Goal: Transaction & Acquisition: Subscribe to service/newsletter

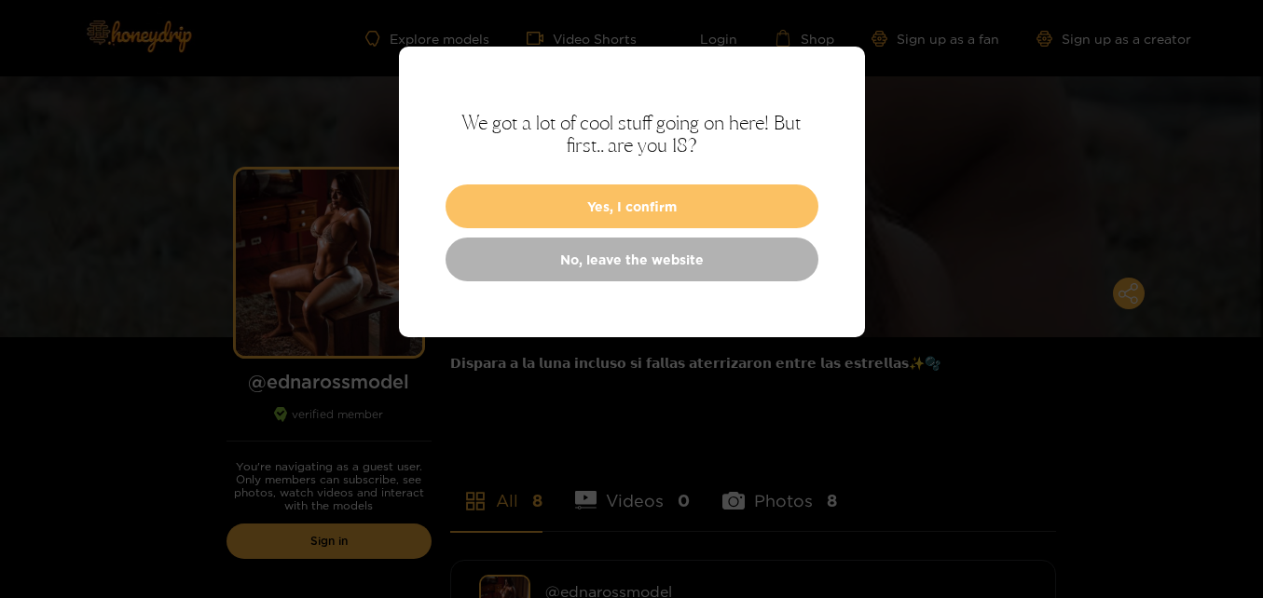
click at [662, 197] on button "Yes, I confirm" at bounding box center [631, 206] width 373 height 44
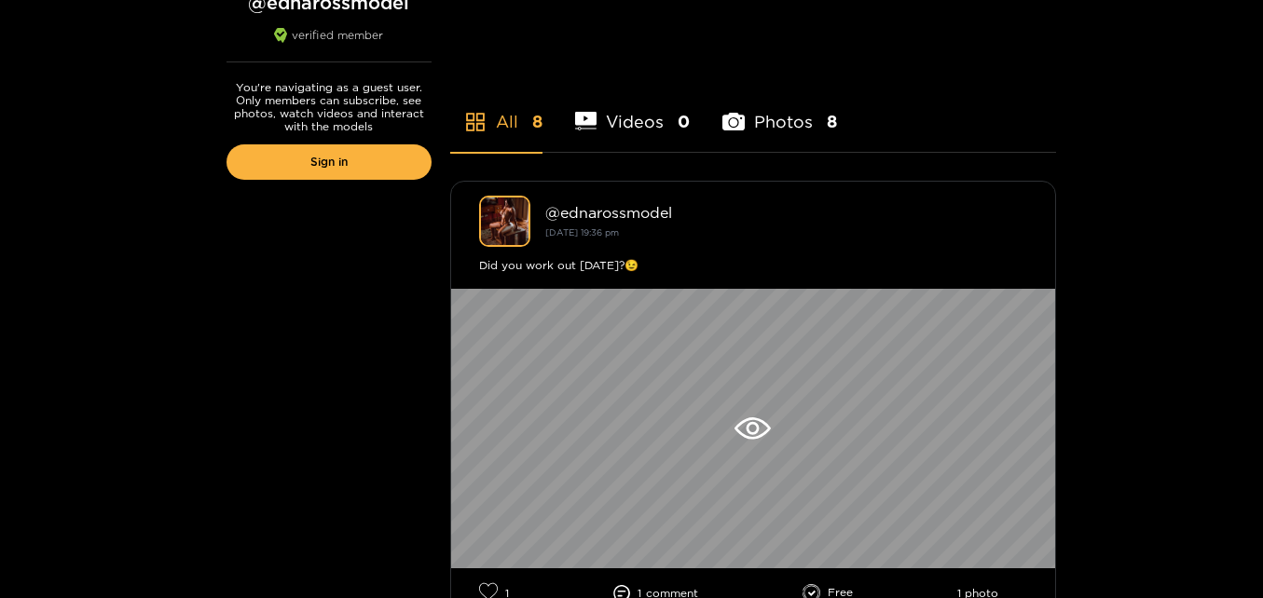
scroll to position [416, 0]
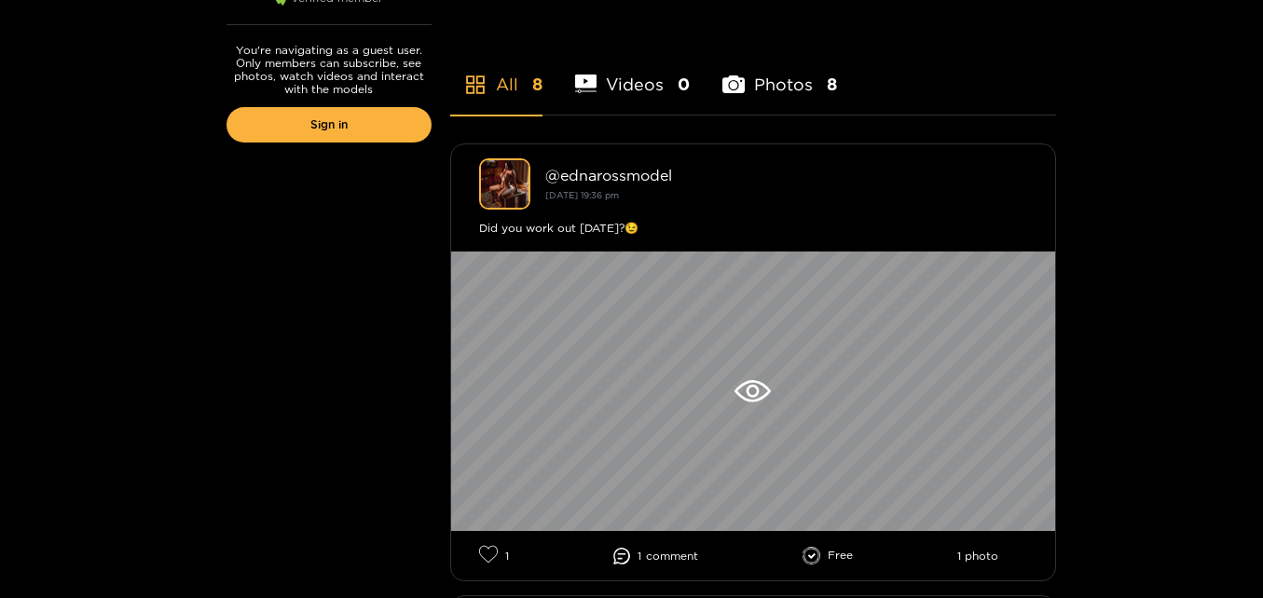
click at [662, 197] on div "@ ednarossmodel [DATE] 19:36 pm" at bounding box center [786, 184] width 482 height 35
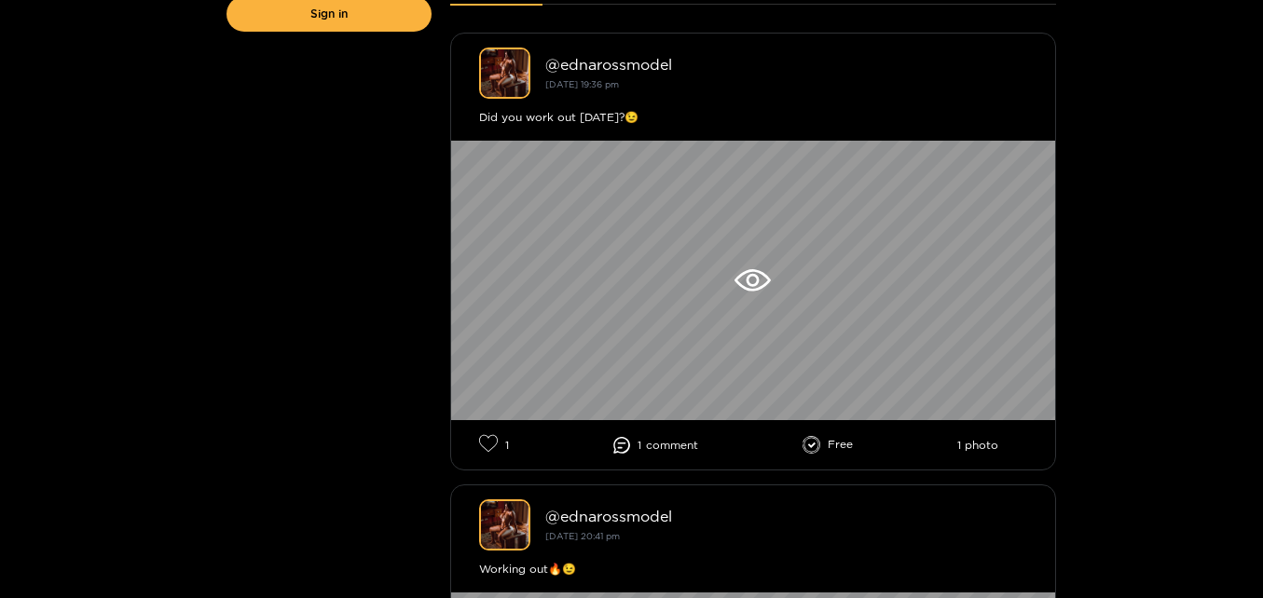
scroll to position [528, 0]
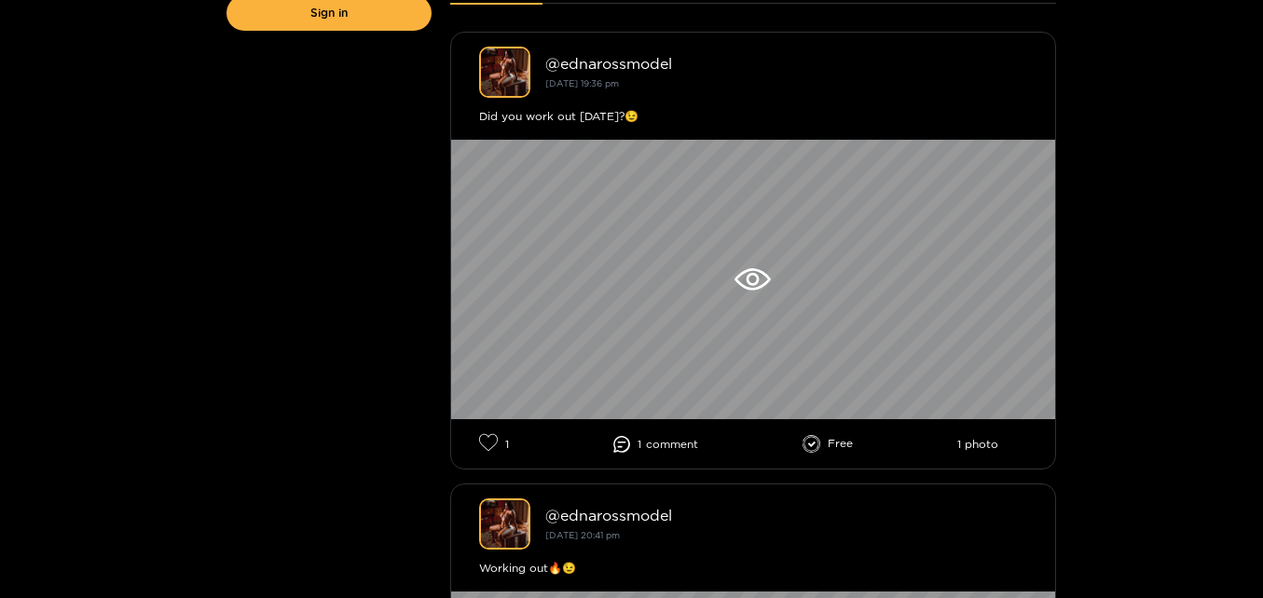
click at [674, 436] on li "1 comment" at bounding box center [655, 444] width 85 height 17
click at [648, 443] on span "comment" at bounding box center [672, 444] width 52 height 13
click at [622, 444] on icon at bounding box center [621, 444] width 17 height 17
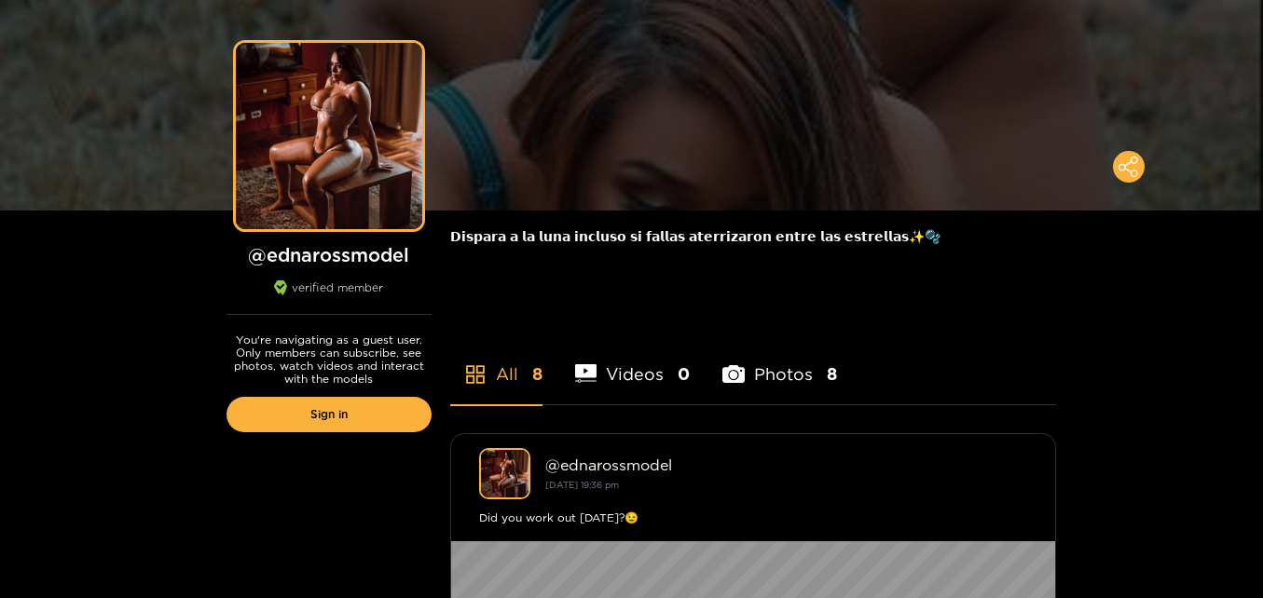
scroll to position [0, 0]
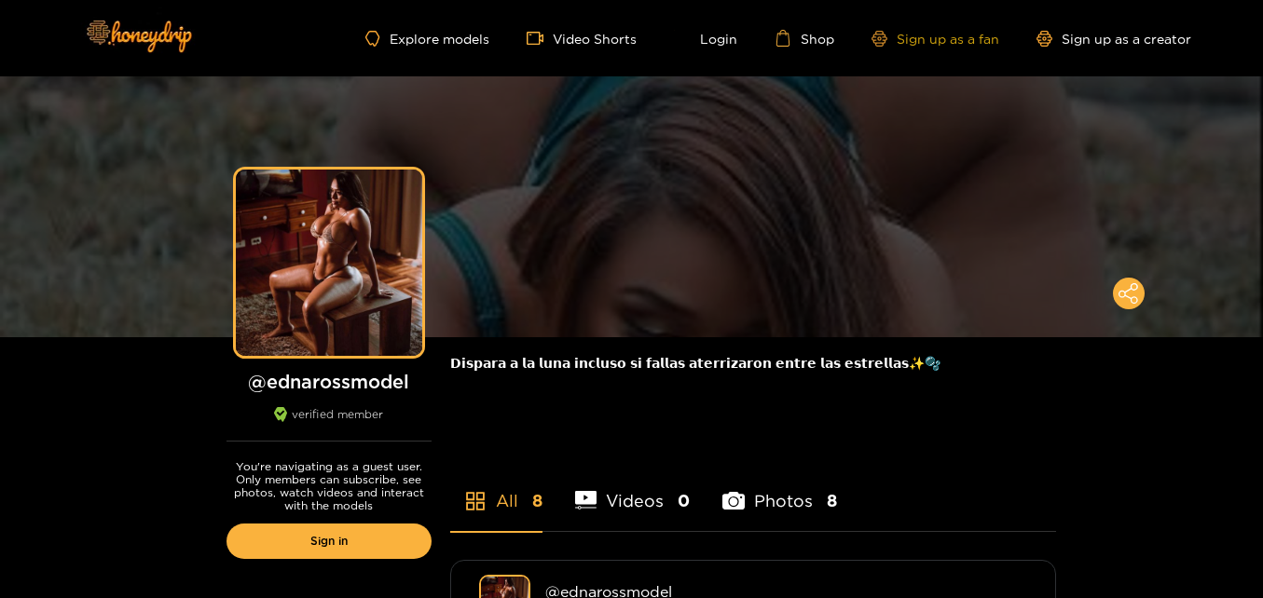
click at [974, 45] on link "Sign up as a fan" at bounding box center [935, 39] width 128 height 16
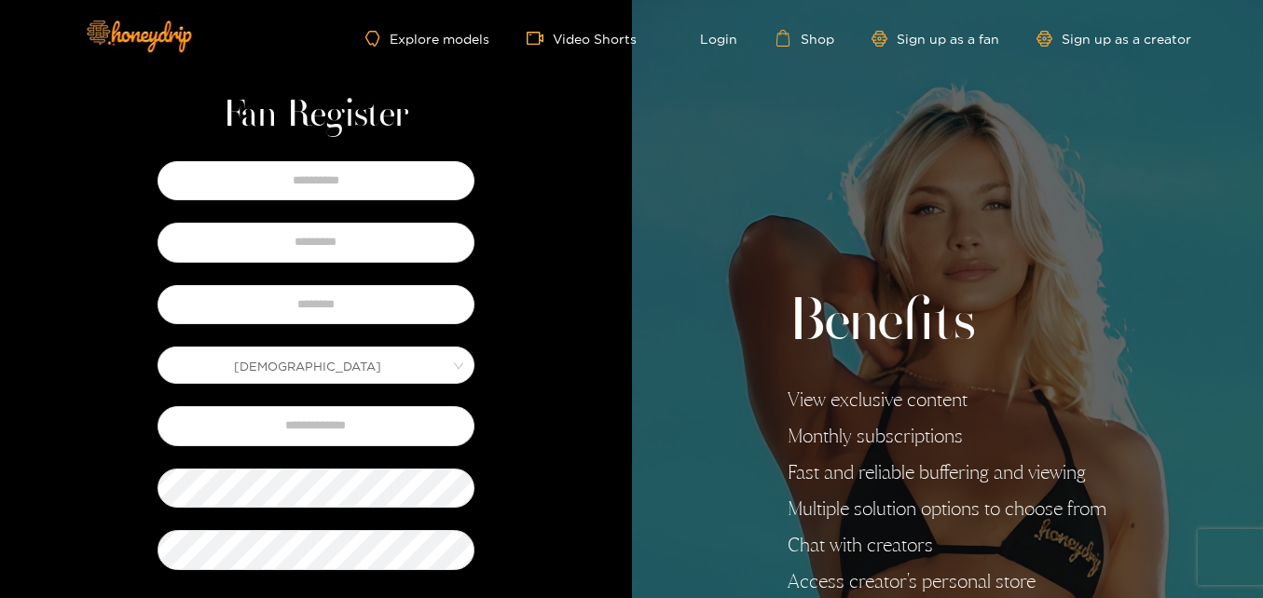
click at [597, 256] on div "Fan Register Male Do you want to receive an SMS updating you on the latest cont…" at bounding box center [316, 483] width 632 height 967
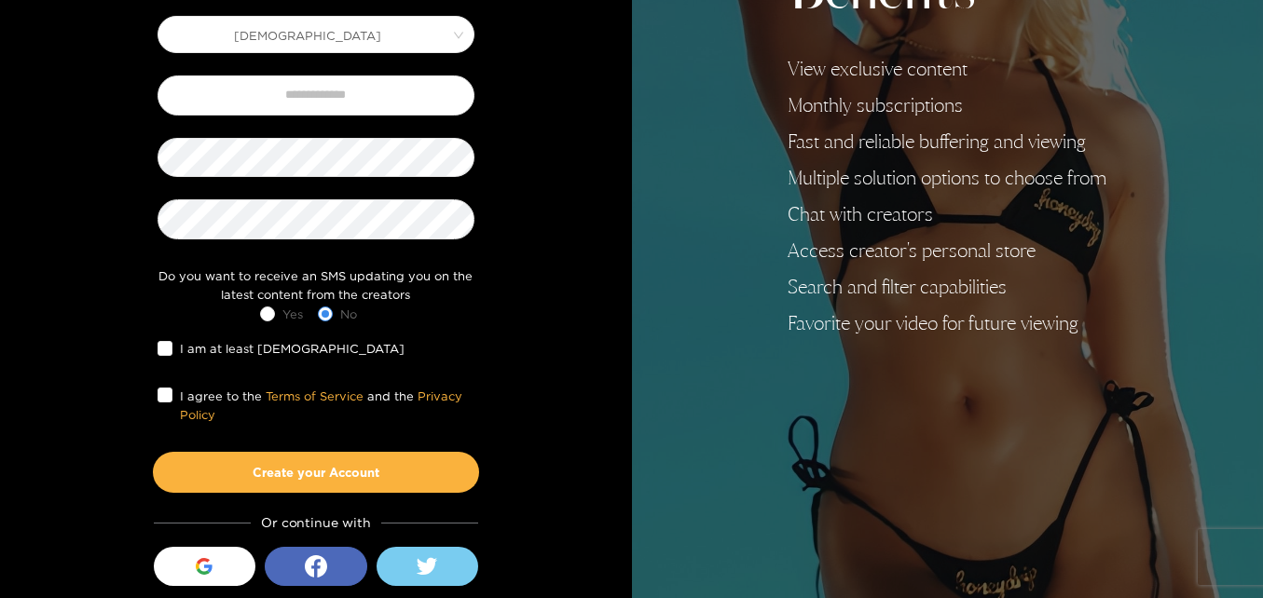
scroll to position [335, 0]
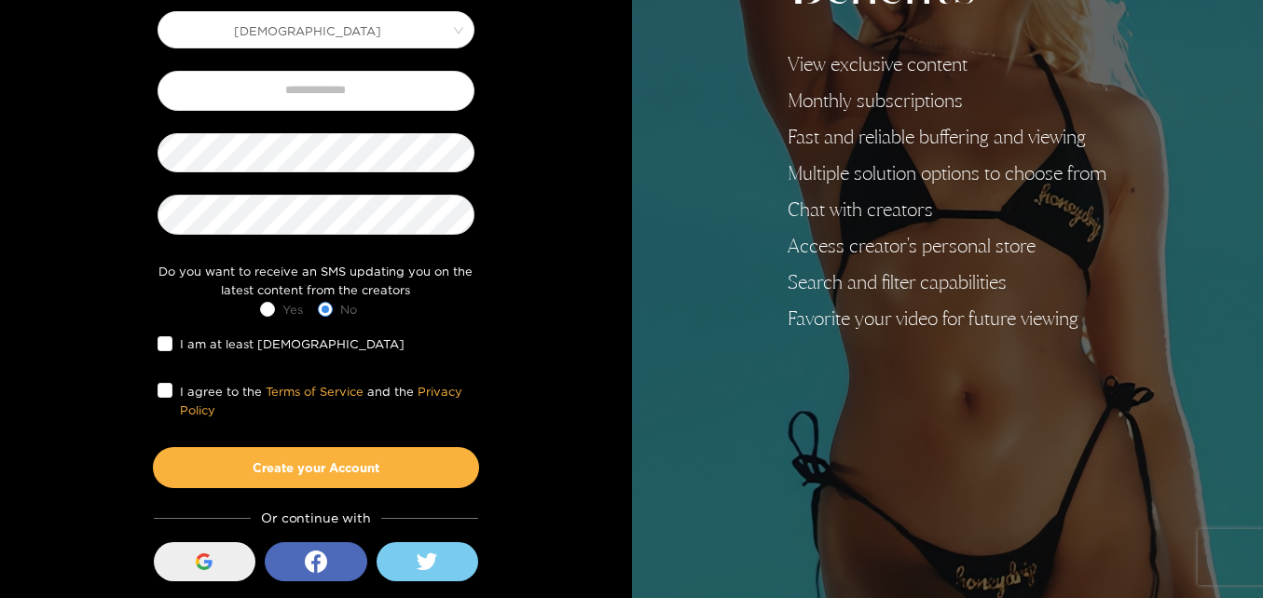
click at [217, 559] on div "button" at bounding box center [203, 561] width 35 height 35
click at [545, 328] on div "Fan Register Male Do you want to receive an SMS updating you on the latest cont…" at bounding box center [316, 148] width 632 height 967
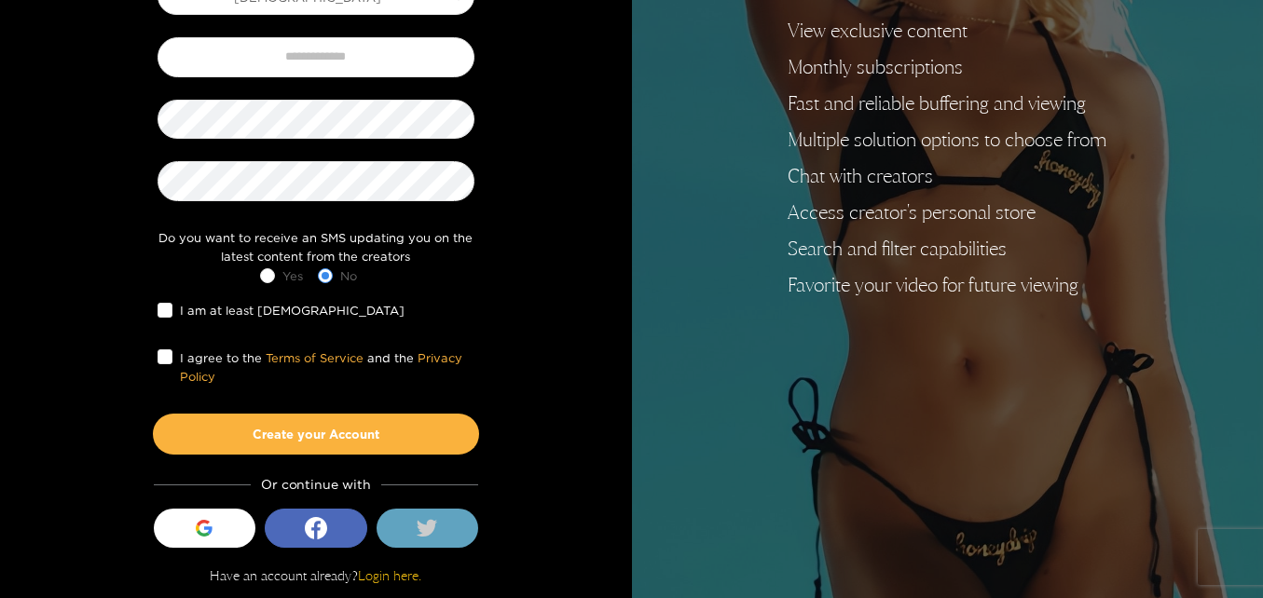
click at [413, 526] on button at bounding box center [427, 528] width 102 height 39
click at [194, 524] on div "button" at bounding box center [203, 528] width 35 height 35
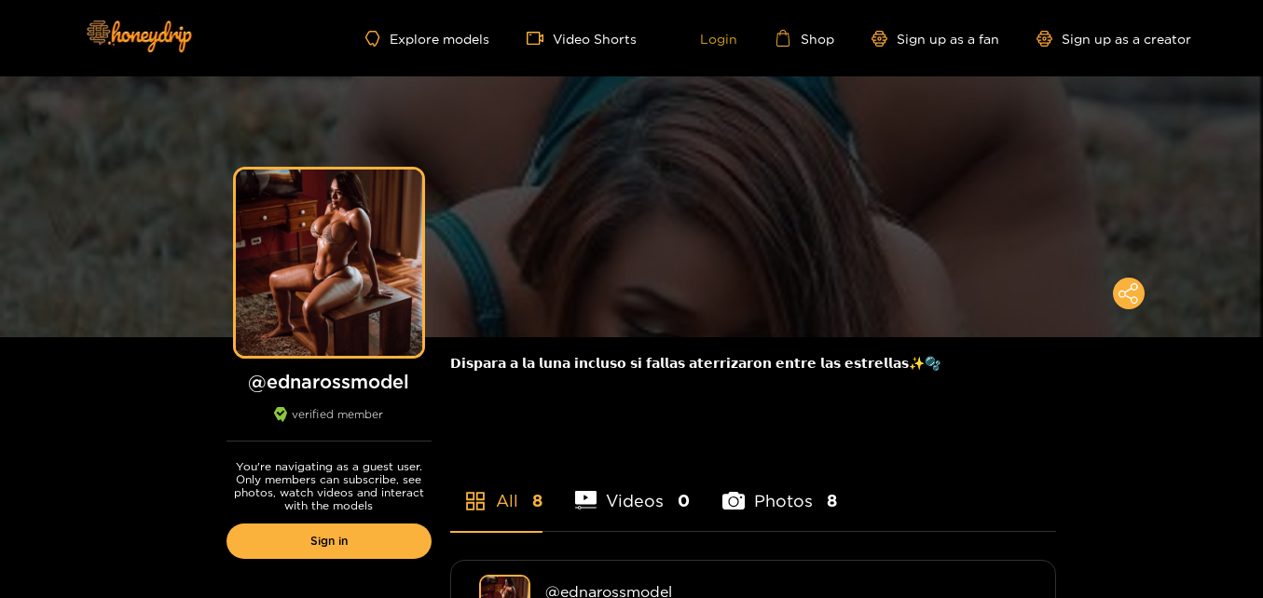
click at [710, 32] on link "Login" at bounding box center [705, 38] width 63 height 17
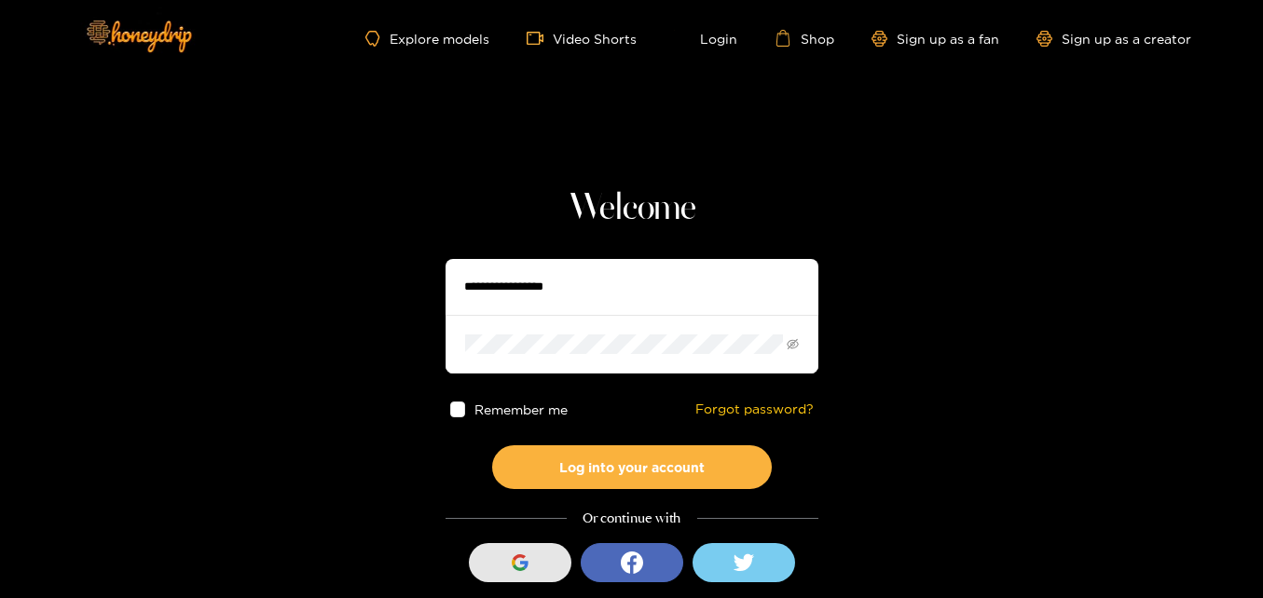
click at [518, 552] on div "button" at bounding box center [519, 562] width 35 height 35
click at [761, 555] on button at bounding box center [743, 562] width 102 height 39
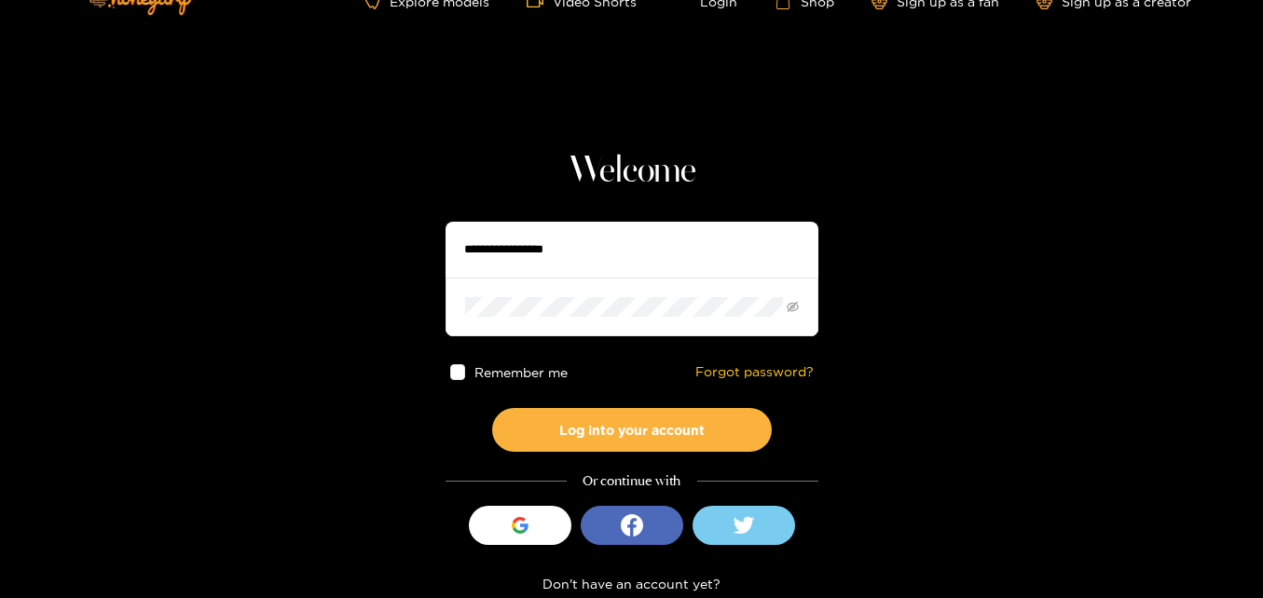
scroll to position [64, 0]
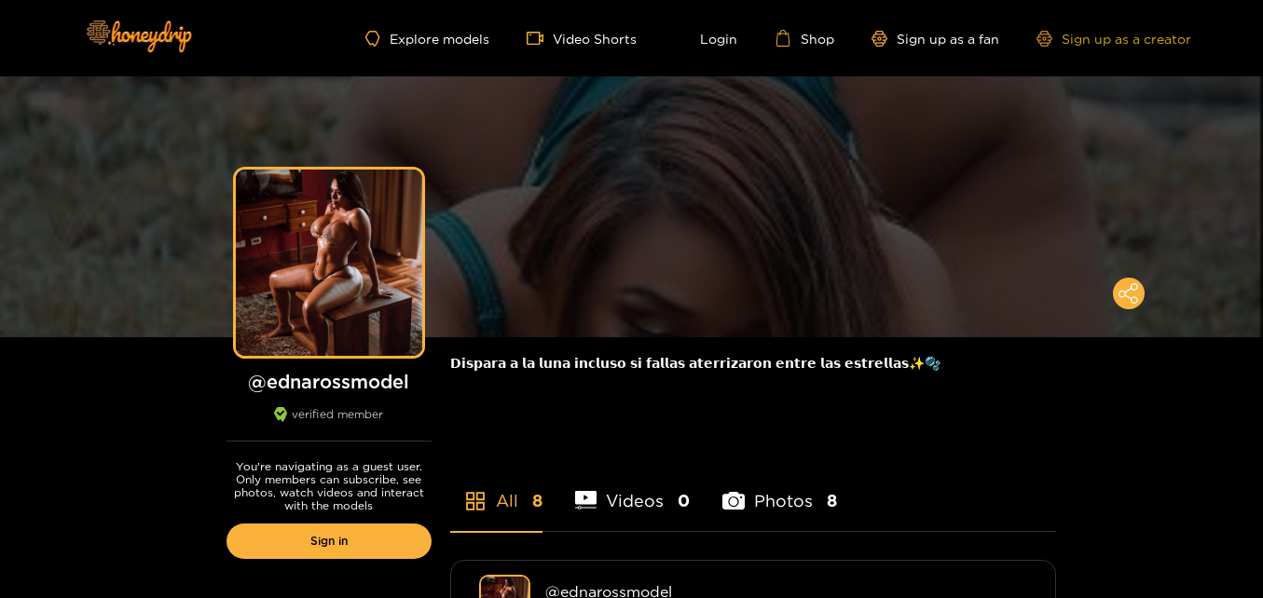
click at [1113, 43] on link "Sign up as a creator" at bounding box center [1113, 39] width 155 height 16
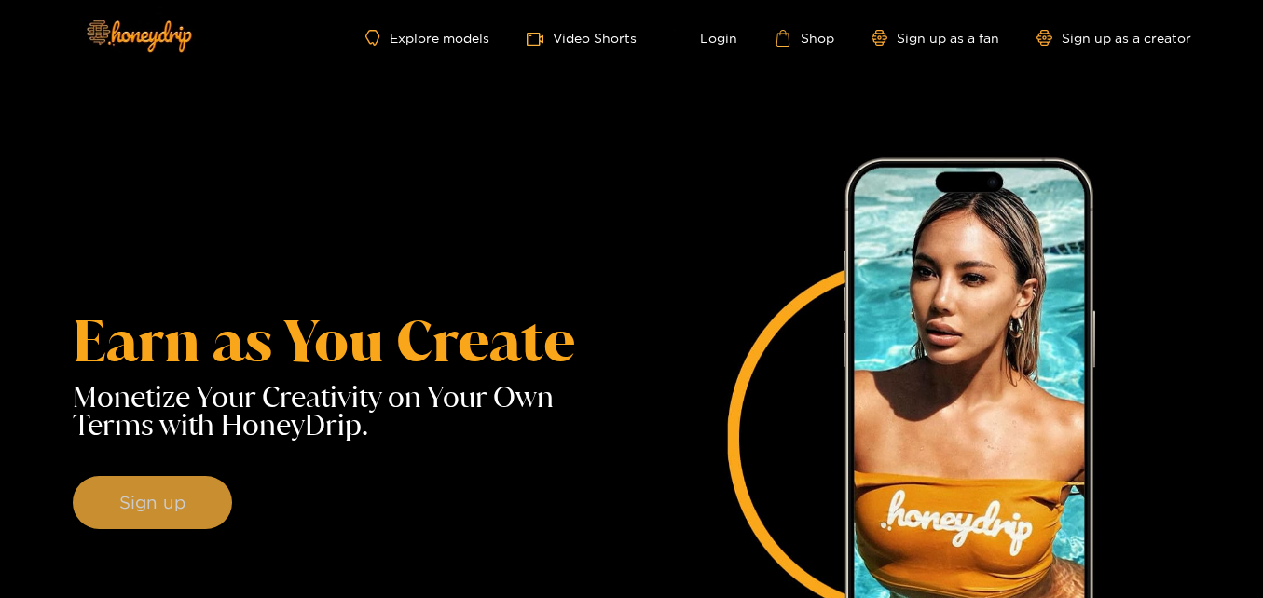
click at [168, 498] on button "Sign up" at bounding box center [152, 503] width 159 height 54
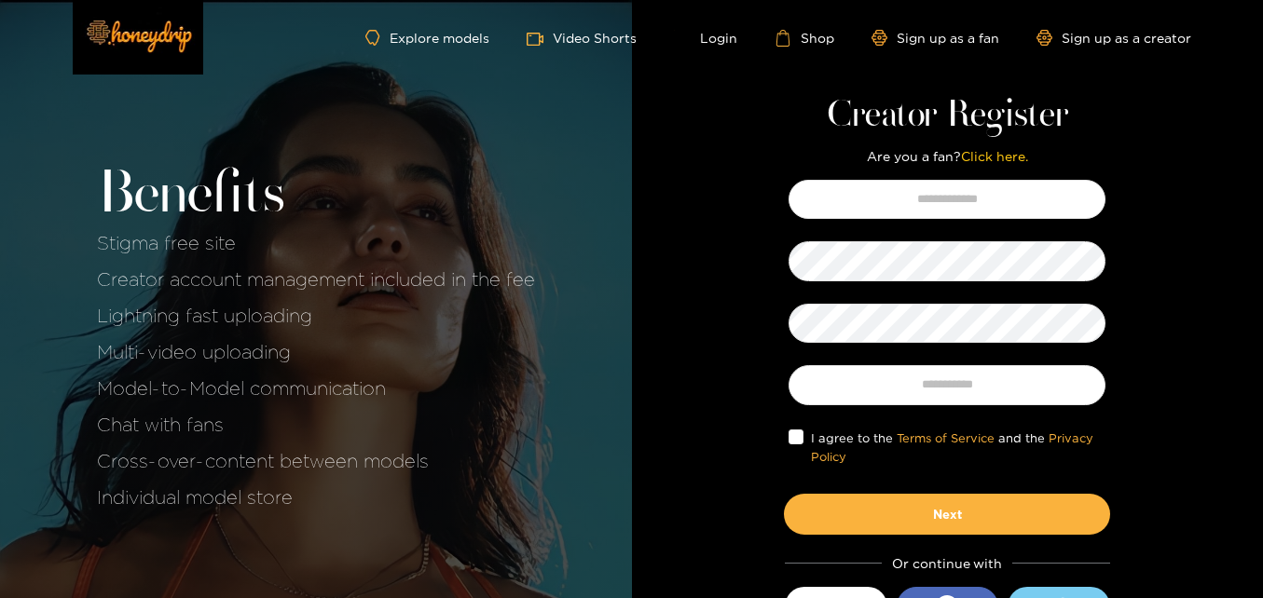
click at [569, 343] on div "Benefits Stigma free site Creator account management included in the fee Lightn…" at bounding box center [316, 341] width 632 height 682
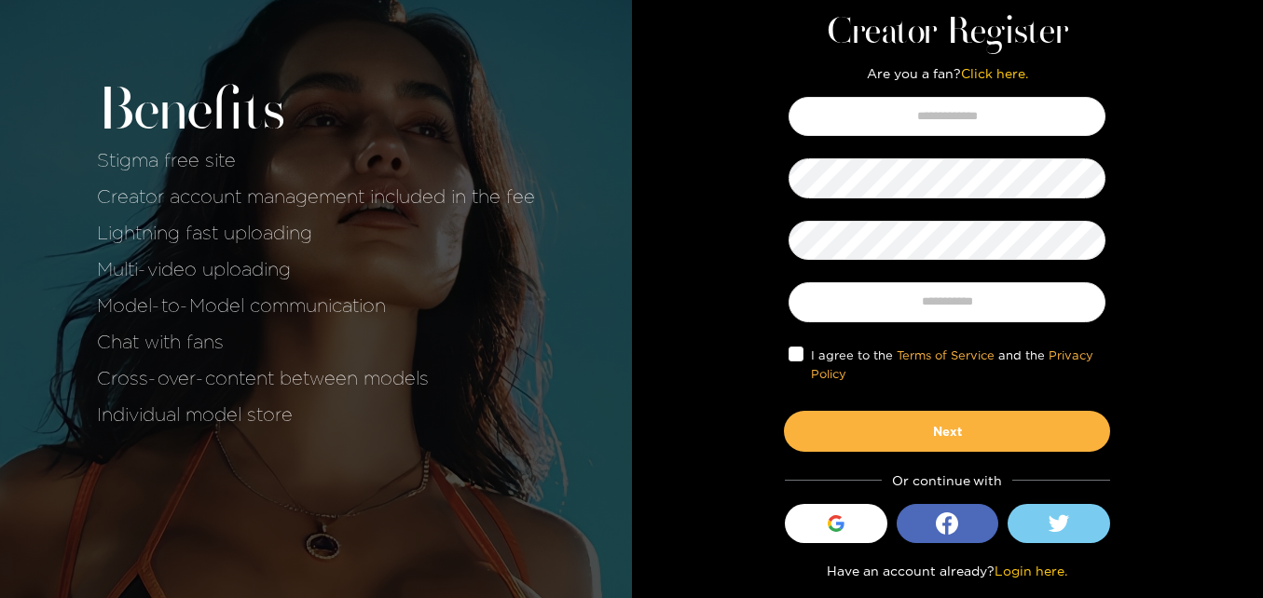
scroll to position [84, 0]
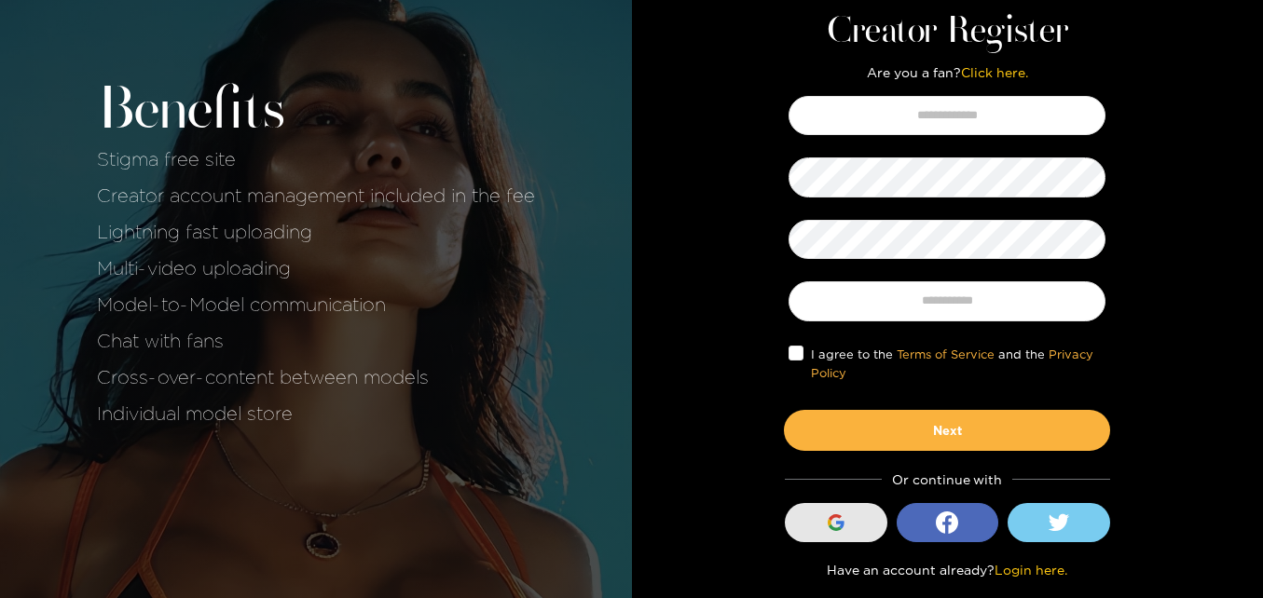
click at [832, 515] on icon "button" at bounding box center [834, 517] width 13 height 7
click at [1078, 520] on button at bounding box center [1058, 522] width 102 height 39
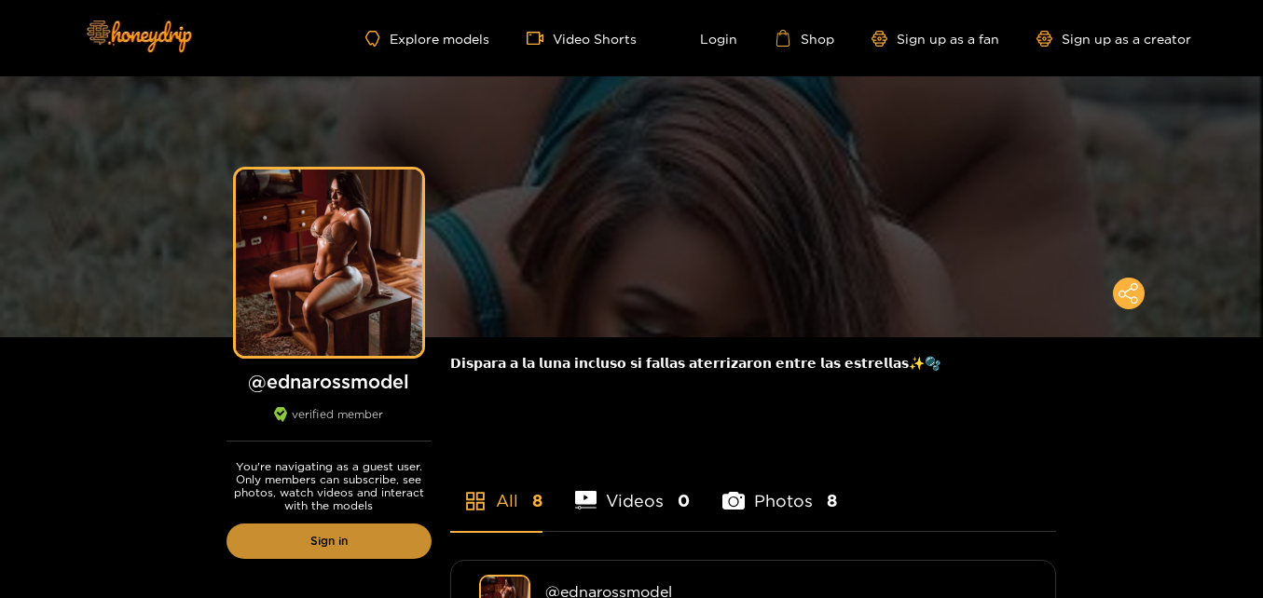
click at [334, 535] on link "Sign in" at bounding box center [328, 541] width 205 height 35
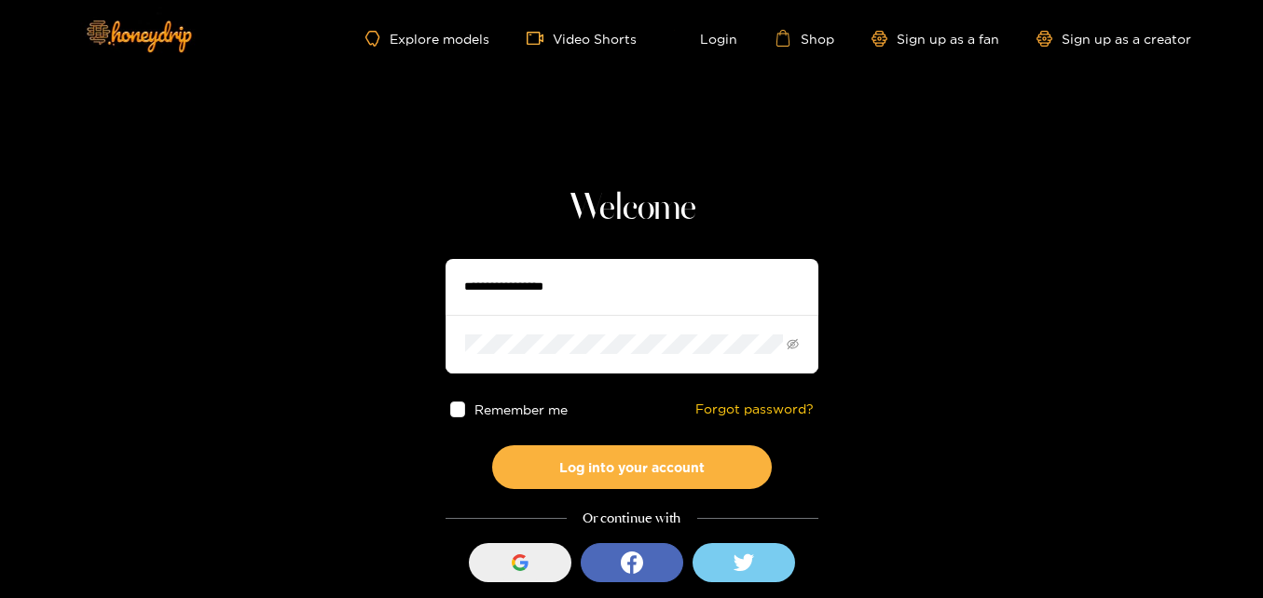
click at [547, 553] on button "Sign in with Google" at bounding box center [520, 562] width 102 height 39
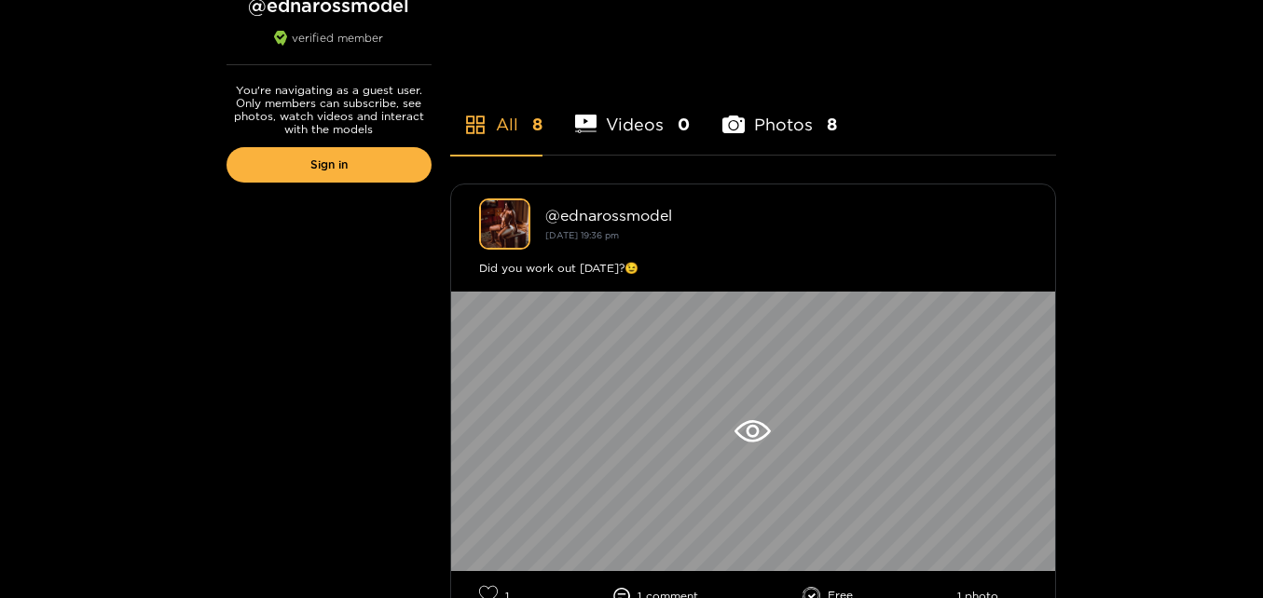
scroll to position [373, 0]
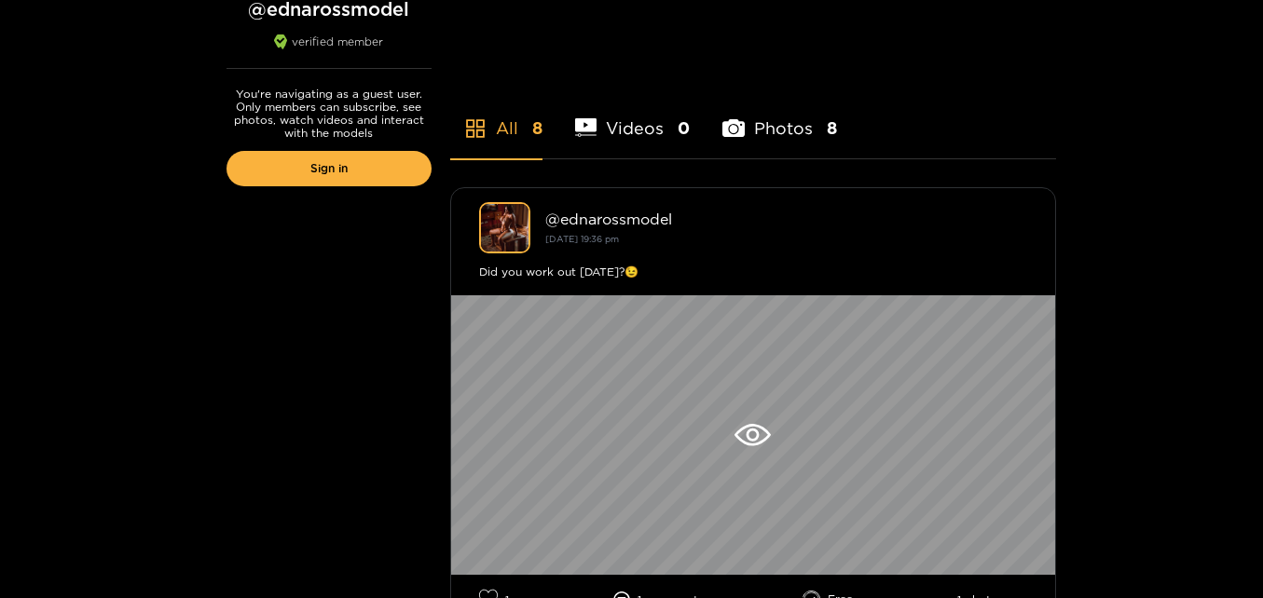
click at [825, 487] on div at bounding box center [753, 435] width 604 height 280
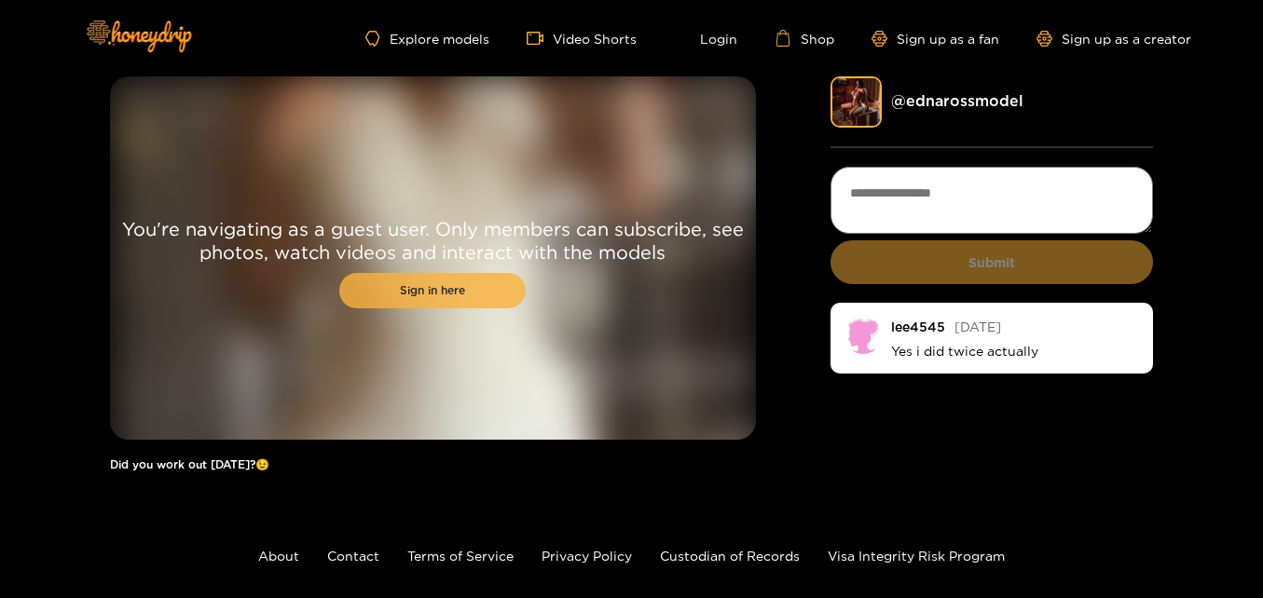
click at [449, 294] on link "Sign in here" at bounding box center [432, 290] width 186 height 35
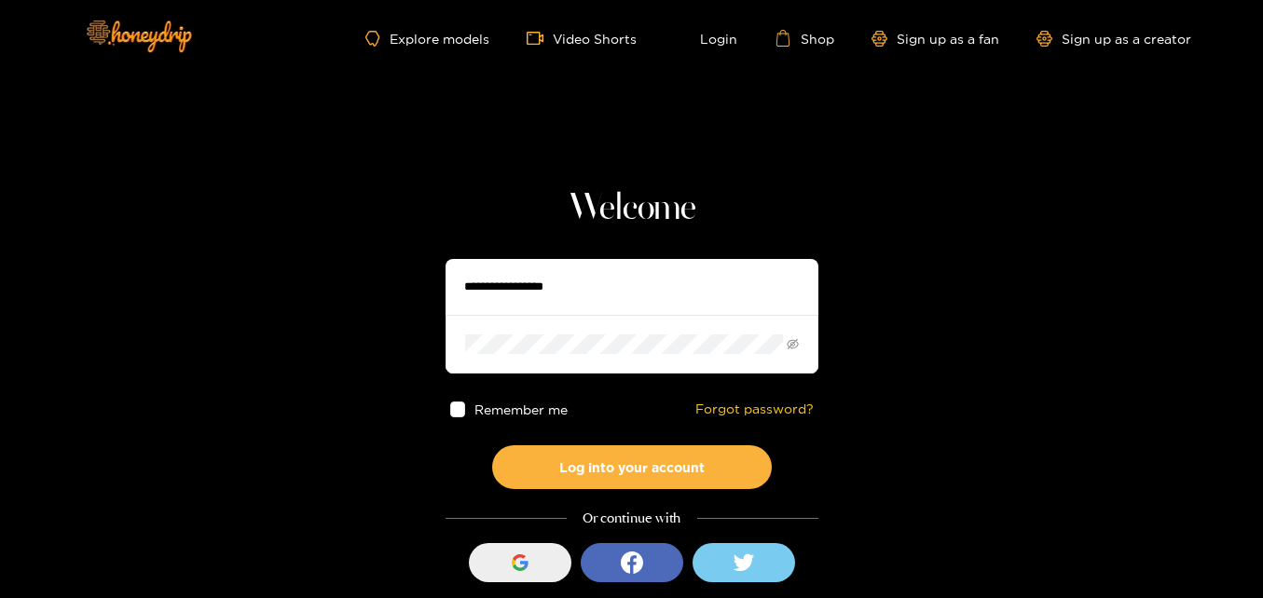
click at [528, 554] on div "button" at bounding box center [519, 562] width 35 height 35
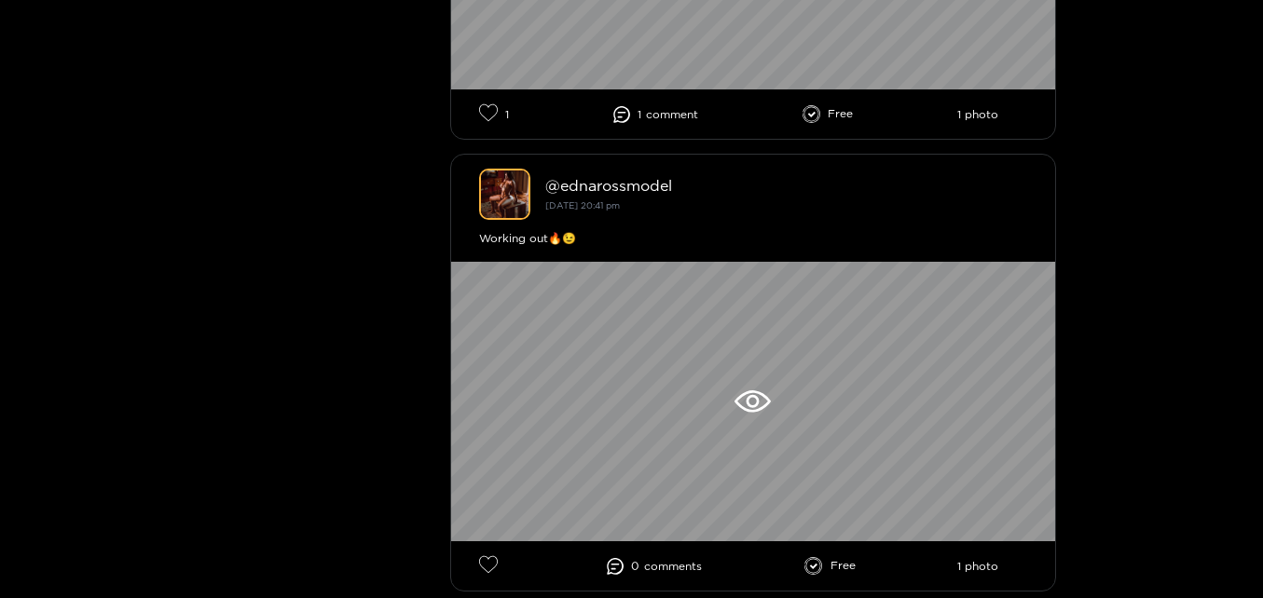
scroll to position [894, 0]
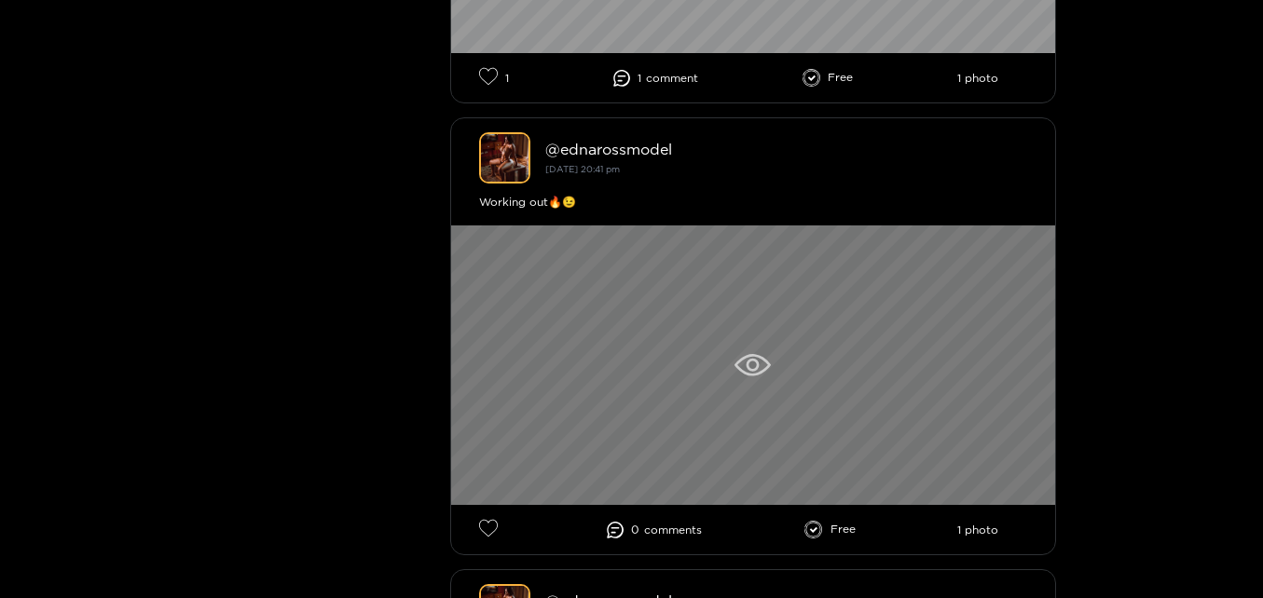
click at [601, 328] on div at bounding box center [753, 365] width 604 height 280
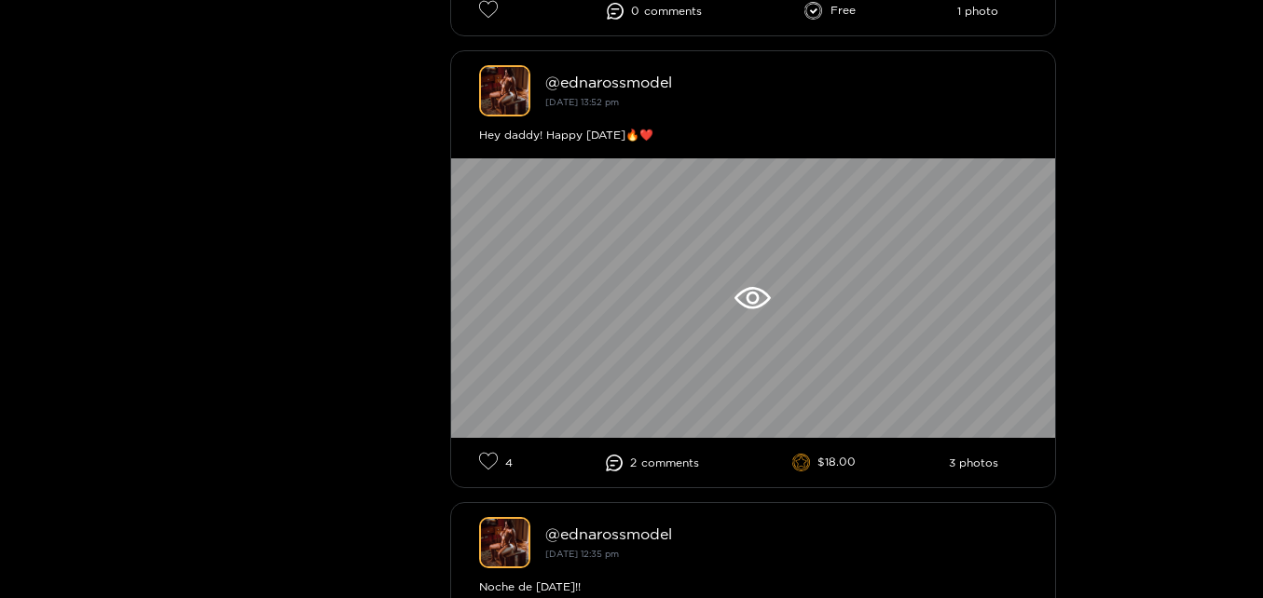
scroll to position [1416, 0]
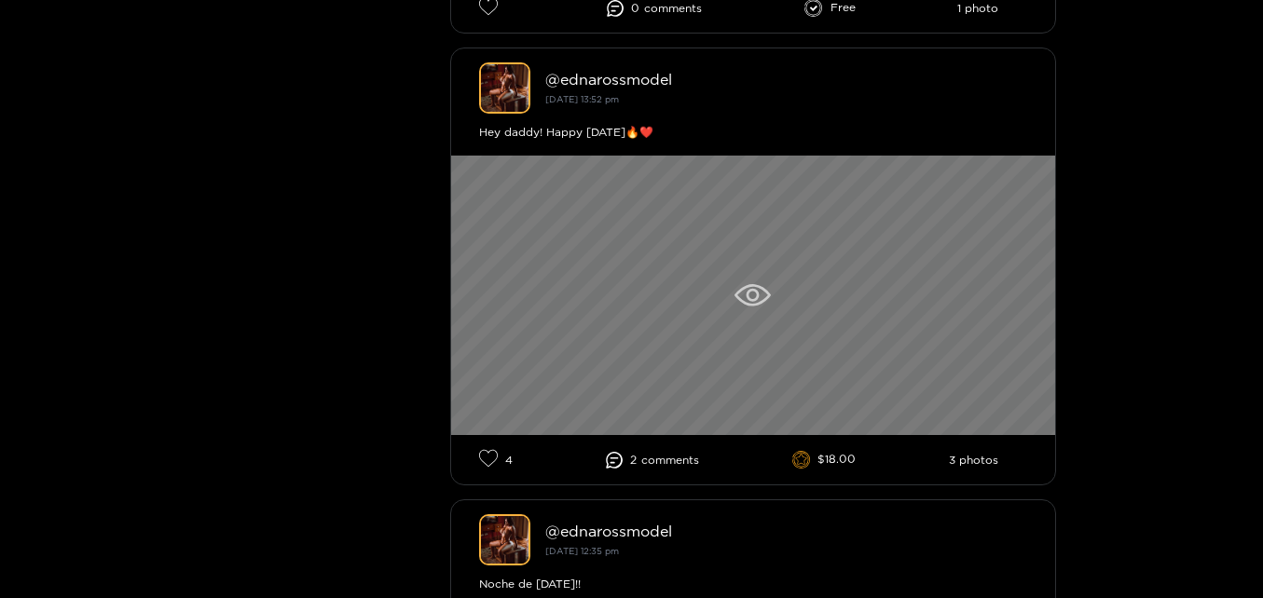
click at [554, 170] on div at bounding box center [753, 296] width 604 height 280
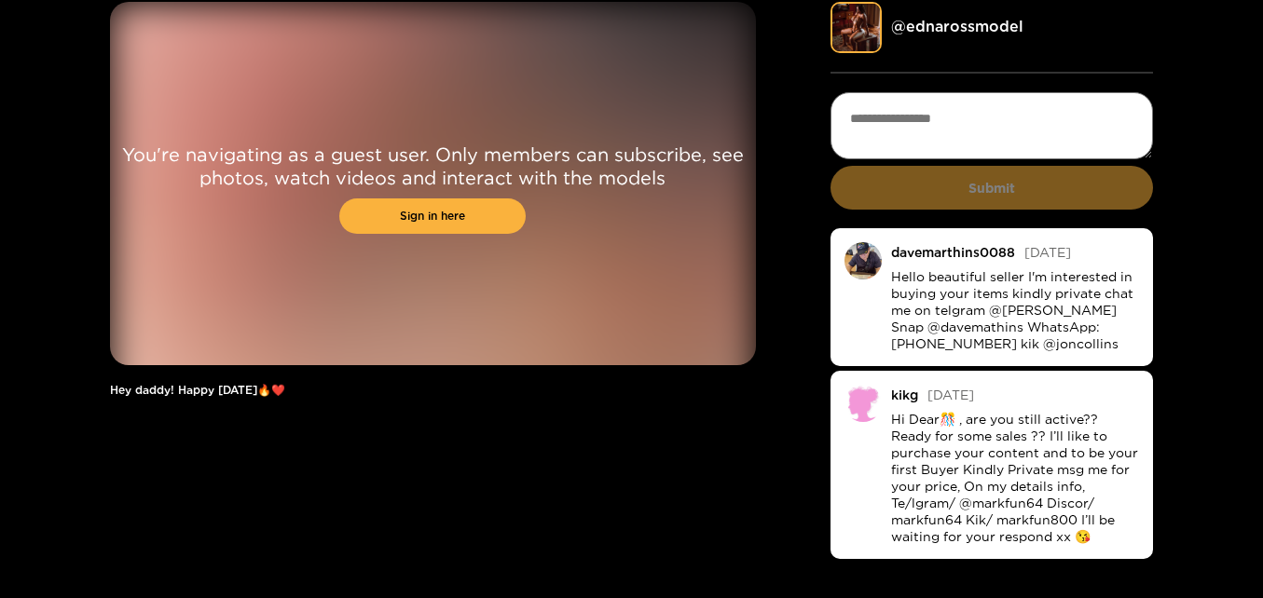
scroll to position [112, 0]
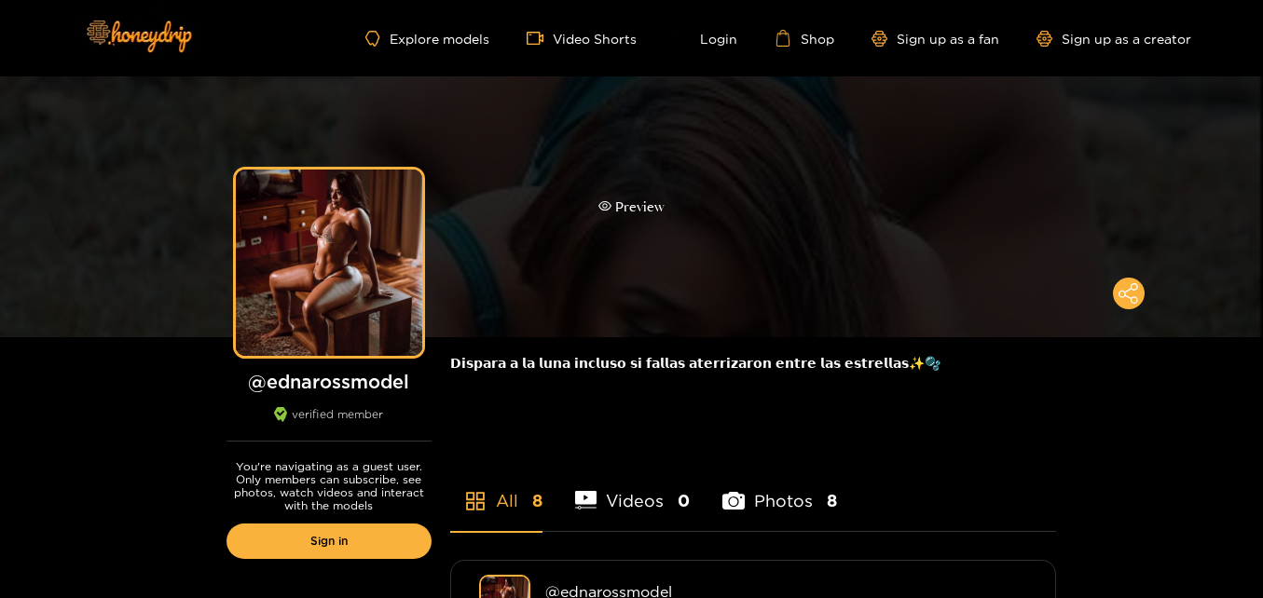
click at [177, 112] on div "Preview" at bounding box center [631, 206] width 1263 height 261
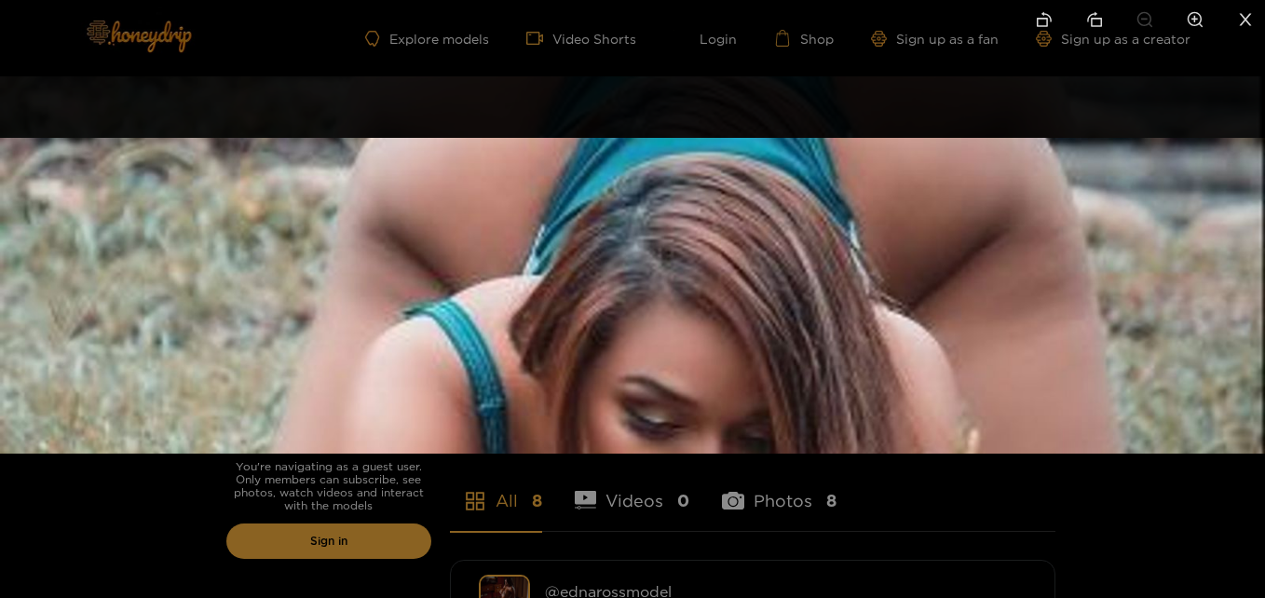
click at [177, 112] on div at bounding box center [632, 299] width 1265 height 598
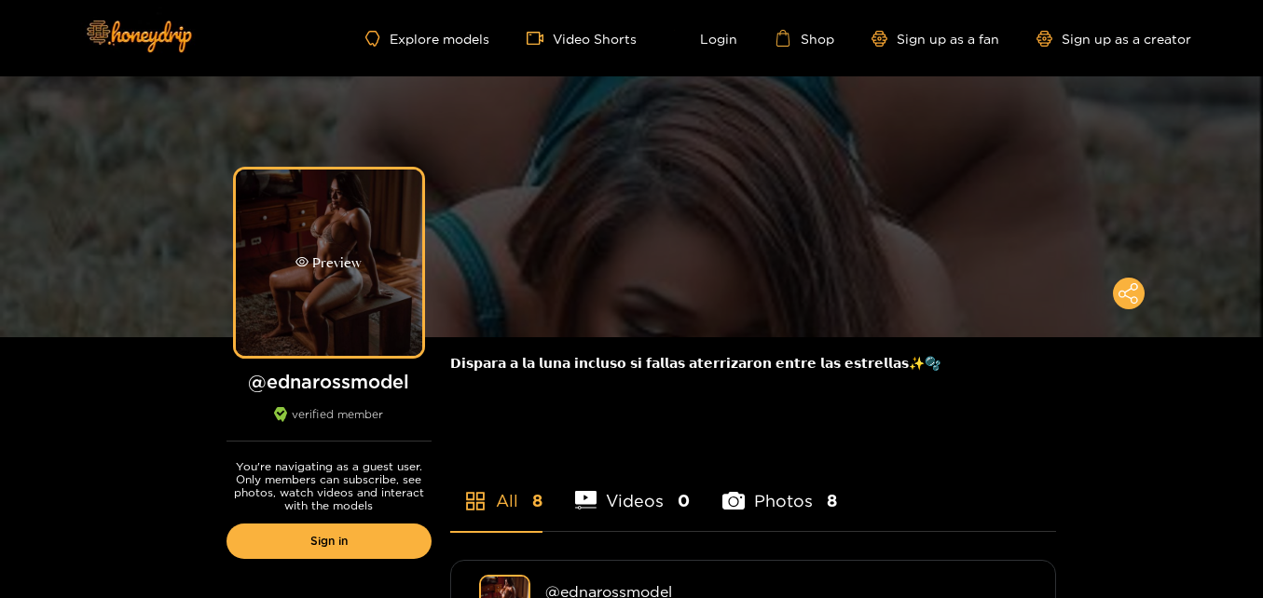
click at [292, 196] on div "Preview" at bounding box center [329, 263] width 186 height 186
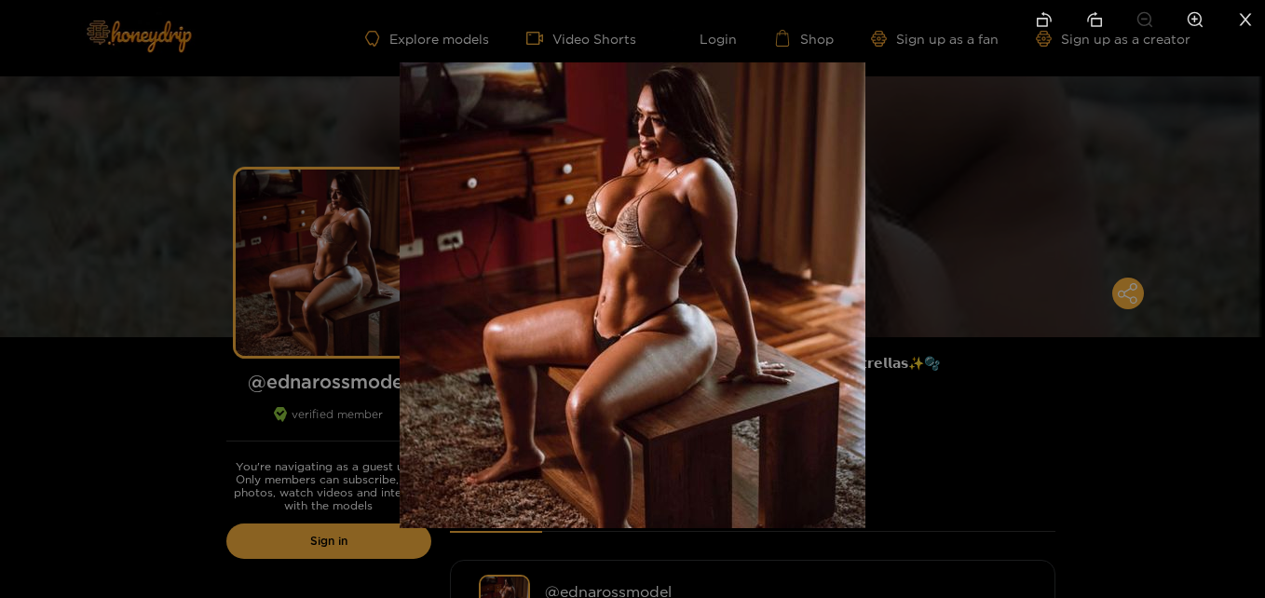
click at [309, 208] on div at bounding box center [632, 299] width 1265 height 598
